Goal: Information Seeking & Learning: Learn about a topic

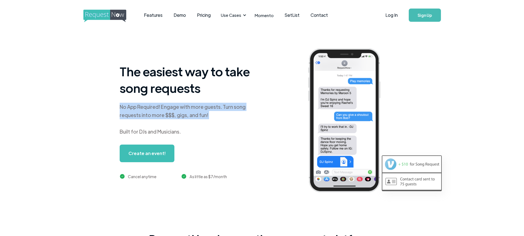
drag, startPoint x: 126, startPoint y: 106, endPoint x: 218, endPoint y: 120, distance: 93.4
click at [218, 120] on div "No App Required! Engage with more guests. Turn song requests into more $$$, gig…" at bounding box center [189, 119] width 138 height 33
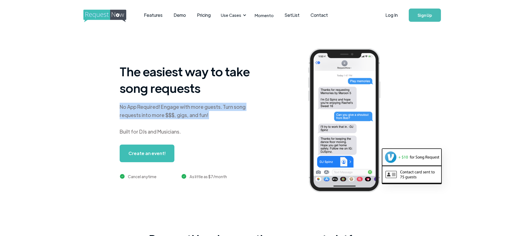
click at [218, 120] on div "No App Required! Engage with more guests. Turn song requests into more $$$, gig…" at bounding box center [189, 119] width 138 height 33
drag, startPoint x: 211, startPoint y: 119, endPoint x: 124, endPoint y: 109, distance: 87.6
click at [124, 109] on div "The easiest way to take song requests No App Required! Engage with more guests.…" at bounding box center [279, 124] width 524 height 189
drag, startPoint x: 144, startPoint y: 111, endPoint x: 205, endPoint y: 126, distance: 63.3
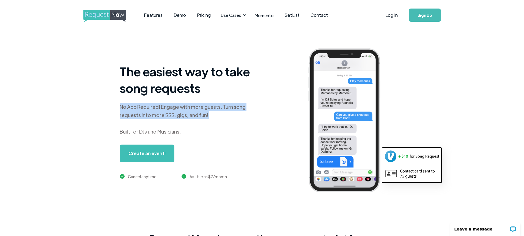
click at [205, 127] on div "The easiest way to take song requests No App Required! Engage with more guests.…" at bounding box center [279, 124] width 524 height 189
click at [205, 126] on div "No App Required! Engage with more guests. Turn song requests into more $$$, gig…" at bounding box center [189, 119] width 138 height 33
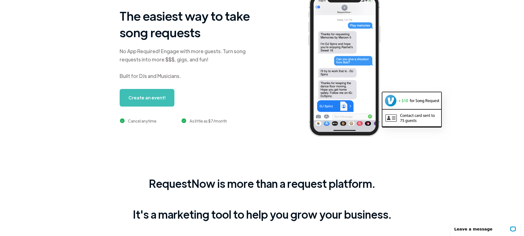
scroll to position [177, 0]
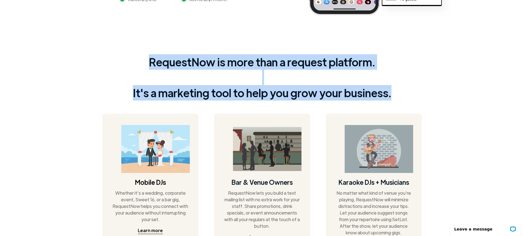
drag, startPoint x: 171, startPoint y: 59, endPoint x: 409, endPoint y: 94, distance: 241.2
click at [409, 94] on div "RequestNow is more than a request platform. It's a marketing tool to help you g…" at bounding box center [262, 175] width 319 height 267
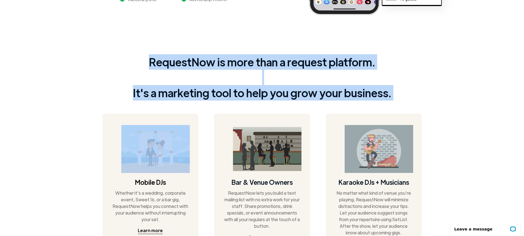
drag, startPoint x: 409, startPoint y: 94, endPoint x: 151, endPoint y: 65, distance: 259.9
click at [151, 65] on div "RequestNow is more than a request platform. It's a marketing tool to help you g…" at bounding box center [262, 175] width 319 height 267
click at [151, 64] on div "RequestNow is more than a request platform. It's a marketing tool to help you g…" at bounding box center [262, 77] width 259 height 46
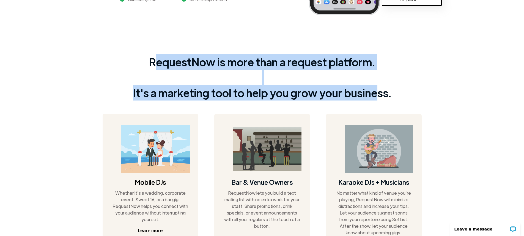
drag, startPoint x: 162, startPoint y: 61, endPoint x: 379, endPoint y: 88, distance: 219.2
click at [379, 88] on div "RequestNow is more than a request platform. It's a marketing tool to help you g…" at bounding box center [262, 77] width 259 height 46
click at [380, 88] on div "RequestNow is more than a request platform. It's a marketing tool to help you g…" at bounding box center [262, 77] width 259 height 46
drag, startPoint x: 387, startPoint y: 89, endPoint x: 131, endPoint y: 53, distance: 258.1
click at [131, 53] on div "RequestNow is more than a request platform. It's a marketing tool to help you g…" at bounding box center [262, 175] width 319 height 267
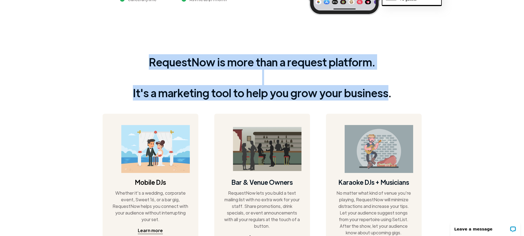
click at [131, 53] on div "RequestNow is more than a request platform. It's a marketing tool to help you g…" at bounding box center [262, 175] width 319 height 267
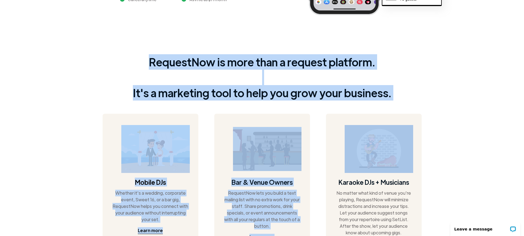
drag, startPoint x: 192, startPoint y: 62, endPoint x: 429, endPoint y: 97, distance: 239.7
click at [429, 97] on div "RequestNow is more than a request platform. It's a marketing tool to help you g…" at bounding box center [262, 175] width 524 height 267
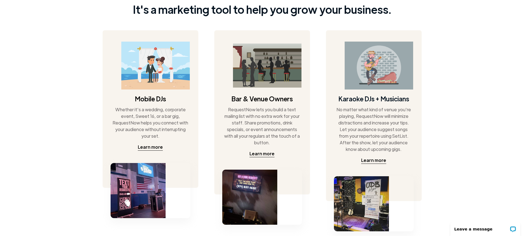
scroll to position [280, 0]
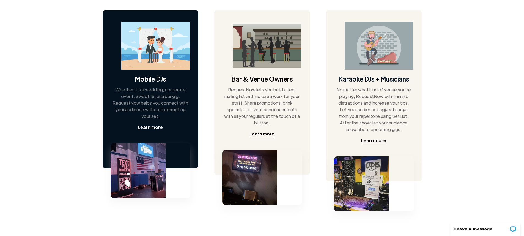
click at [157, 127] on div "Learn more" at bounding box center [150, 127] width 25 height 7
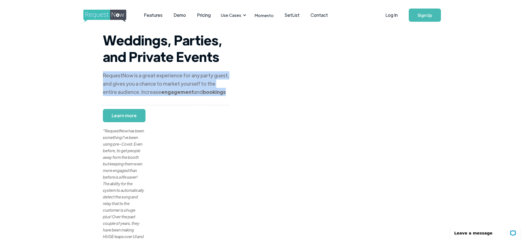
drag, startPoint x: 107, startPoint y: 74, endPoint x: 224, endPoint y: 93, distance: 118.0
click at [224, 93] on div "RequestNow is a great experience for any party guest, and gives you a chance to…" at bounding box center [166, 83] width 127 height 25
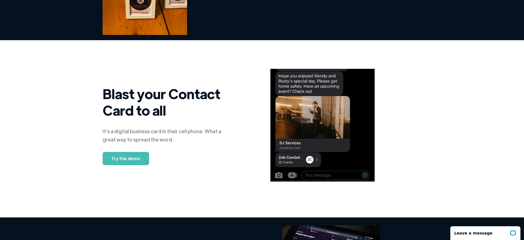
scroll to position [318, 0]
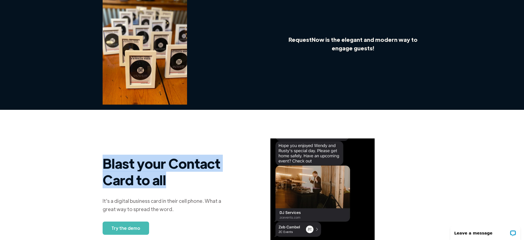
drag, startPoint x: 103, startPoint y: 167, endPoint x: 177, endPoint y: 178, distance: 74.8
click at [177, 178] on h2 "Blast your Contact Card to all" at bounding box center [166, 171] width 127 height 33
drag, startPoint x: 163, startPoint y: 179, endPoint x: 82, endPoint y: 161, distance: 82.2
click at [82, 161] on div "Blast your Contact Card to all It's a digital business card in their cell phone…" at bounding box center [262, 195] width 524 height 146
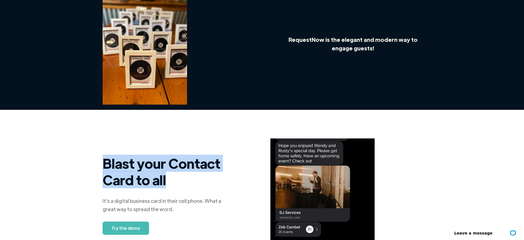
click at [82, 161] on div "Blast your Contact Card to all It's a digital business card in their cell phone…" at bounding box center [262, 195] width 524 height 146
drag, startPoint x: 104, startPoint y: 160, endPoint x: 168, endPoint y: 179, distance: 67.5
click at [168, 179] on div "Blast your Contact Card to all It's a digital business card in their cell phone…" at bounding box center [262, 195] width 524 height 146
click at [168, 179] on h2 "Blast your Contact Card to all" at bounding box center [166, 171] width 127 height 33
drag, startPoint x: 177, startPoint y: 182, endPoint x: 76, endPoint y: 158, distance: 104.2
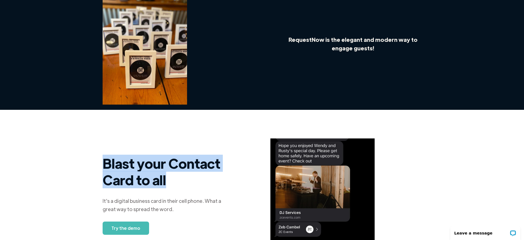
click at [76, 158] on div "Blast your Contact Card to all It's a digital business card in their cell phone…" at bounding box center [262, 195] width 524 height 146
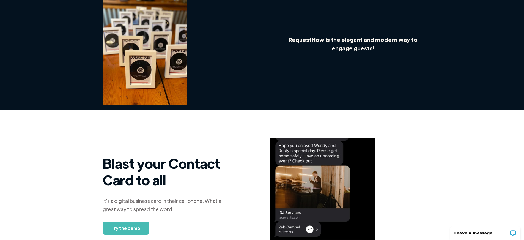
drag, startPoint x: 76, startPoint y: 158, endPoint x: 80, endPoint y: 158, distance: 4.4
click at [77, 158] on div "Blast your Contact Card to all It's a digital business card in their cell phone…" at bounding box center [262, 195] width 524 height 146
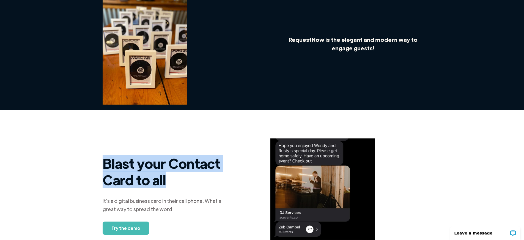
drag, startPoint x: 101, startPoint y: 160, endPoint x: 195, endPoint y: 181, distance: 96.4
click at [195, 181] on div "Blast your Contact Card to all It's a digital business card in their cell phone…" at bounding box center [262, 195] width 524 height 146
click at [195, 181] on h2 "Blast your Contact Card to all" at bounding box center [166, 171] width 127 height 33
drag, startPoint x: 167, startPoint y: 180, endPoint x: 83, endPoint y: 161, distance: 85.4
click at [85, 161] on div "Blast your Contact Card to all It's a digital business card in their cell phone…" at bounding box center [262, 195] width 524 height 146
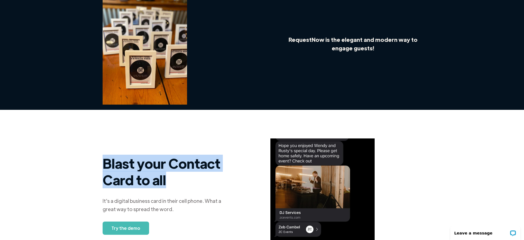
click at [83, 161] on div "Blast your Contact Card to all It's a digital business card in their cell phone…" at bounding box center [262, 195] width 524 height 146
drag, startPoint x: 143, startPoint y: 173, endPoint x: 169, endPoint y: 184, distance: 28.2
click at [167, 184] on div "Blast your Contact Card to all It's a digital business card in their cell phone…" at bounding box center [262, 195] width 524 height 146
click at [170, 184] on h2 "Blast your Contact Card to all" at bounding box center [166, 171] width 127 height 33
drag, startPoint x: 168, startPoint y: 185, endPoint x: 93, endPoint y: 151, distance: 82.3
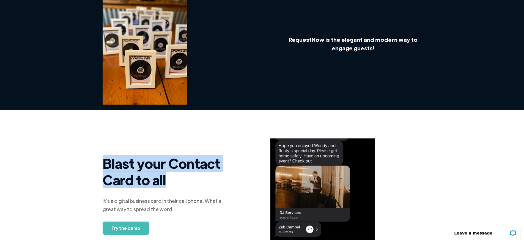
click at [93, 152] on div "Blast your Contact Card to all It's a digital business card in their cell phone…" at bounding box center [262, 195] width 524 height 146
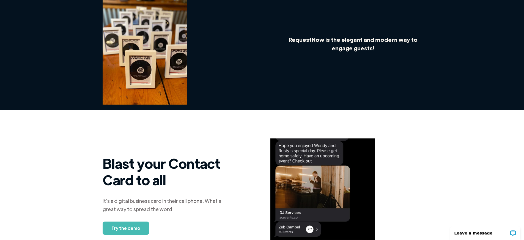
click at [93, 151] on div "Blast your Contact Card to all It's a digital business card in their cell phone…" at bounding box center [262, 195] width 524 height 146
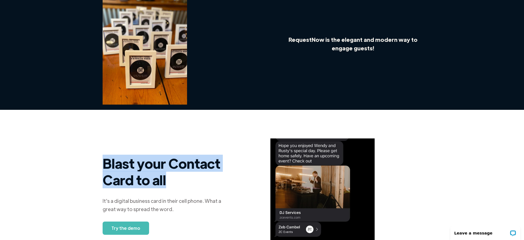
drag, startPoint x: 130, startPoint y: 159, endPoint x: 198, endPoint y: 177, distance: 70.2
click at [198, 177] on div "Blast your Contact Card to all It's a digital business card in their cell phone…" at bounding box center [262, 195] width 319 height 146
click at [198, 177] on h2 "Blast your Contact Card to all" at bounding box center [166, 171] width 127 height 33
drag, startPoint x: 194, startPoint y: 178, endPoint x: 85, endPoint y: 156, distance: 111.1
click at [85, 156] on div "Blast your Contact Card to all It's a digital business card in their cell phone…" at bounding box center [262, 195] width 524 height 146
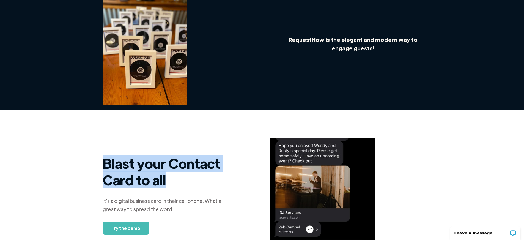
click at [85, 156] on div "Blast your Contact Card to all It's a digital business card in their cell phone…" at bounding box center [262, 195] width 524 height 146
drag, startPoint x: 94, startPoint y: 157, endPoint x: 191, endPoint y: 181, distance: 99.7
click at [191, 181] on div "Blast your Contact Card to all It's a digital business card in their cell phone…" at bounding box center [262, 195] width 524 height 146
click at [190, 181] on h2 "Blast your Contact Card to all" at bounding box center [166, 171] width 127 height 33
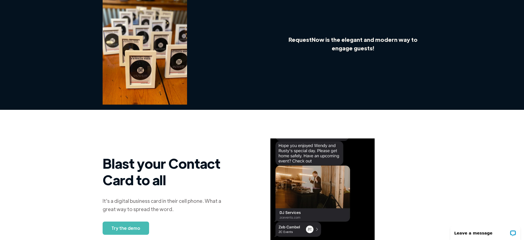
drag, startPoint x: 164, startPoint y: 181, endPoint x: 90, endPoint y: 165, distance: 75.7
click at [90, 165] on div "Blast your Contact Card to all It's a digital business card in their cell phone…" at bounding box center [262, 195] width 524 height 146
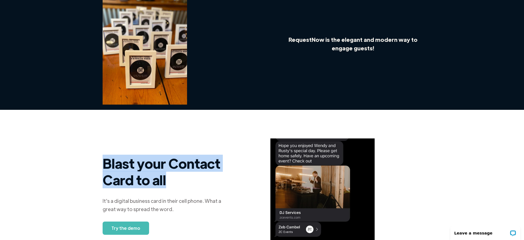
drag, startPoint x: 90, startPoint y: 165, endPoint x: 164, endPoint y: 178, distance: 75.7
click at [162, 176] on div "Blast your Contact Card to all It's a digital business card in their cell phone…" at bounding box center [262, 195] width 524 height 146
click at [170, 181] on h2 "Blast your Contact Card to all" at bounding box center [166, 171] width 127 height 33
